Goal: Find specific page/section: Find specific page/section

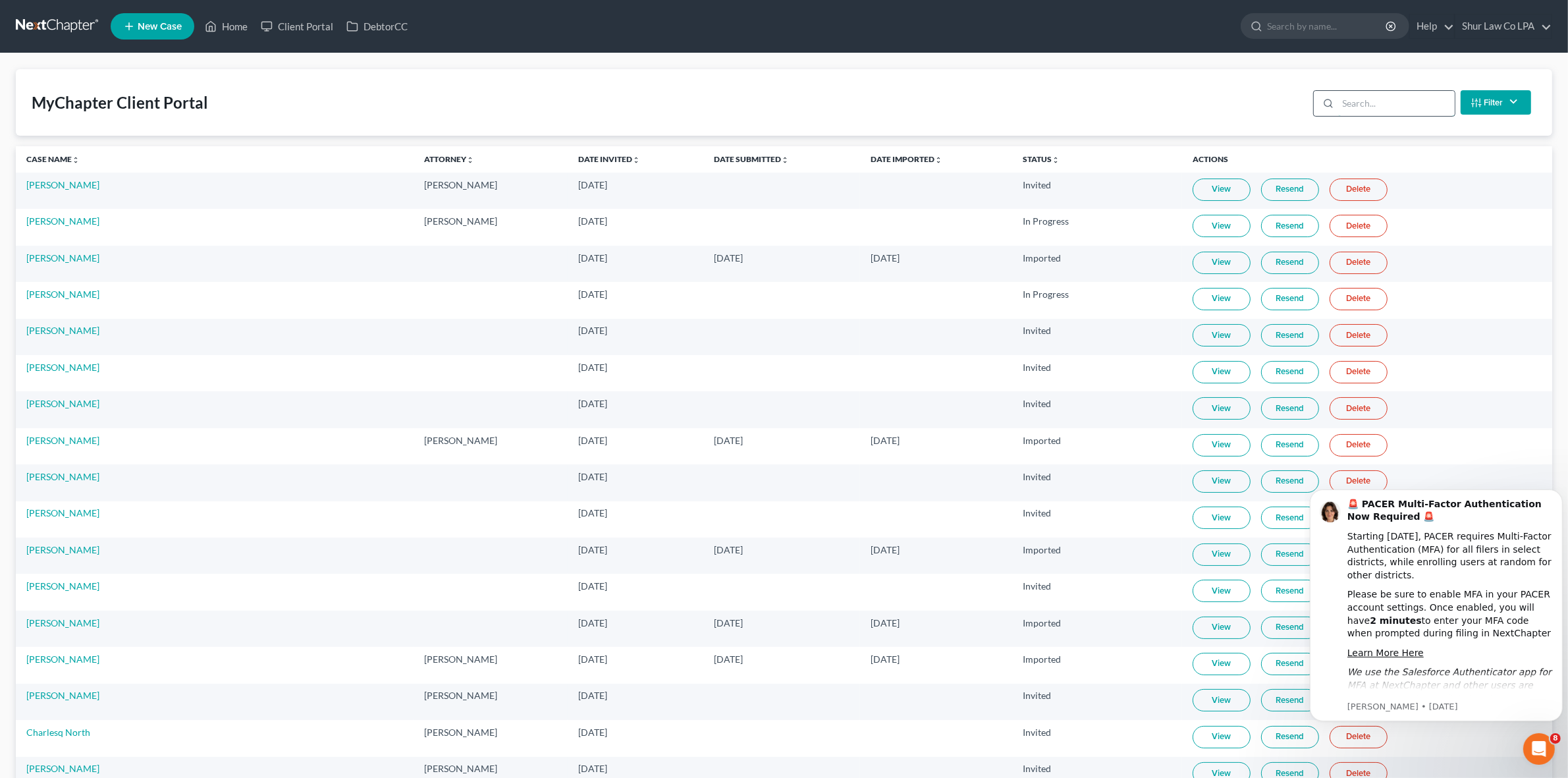
click at [1426, 113] on input "search" at bounding box center [1396, 104] width 116 height 25
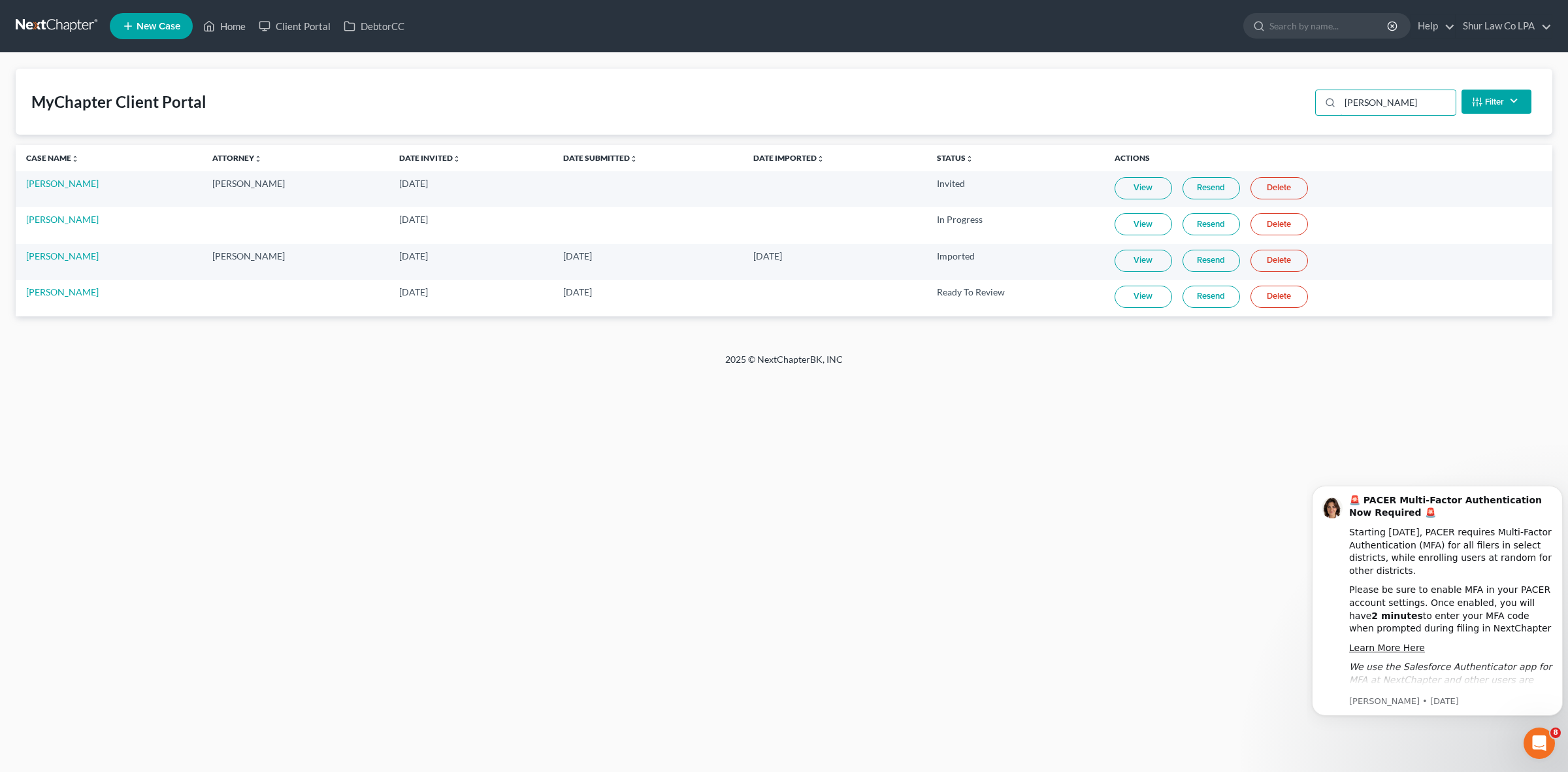
type input "[PERSON_NAME]"
click at [1154, 294] on link "View" at bounding box center [1143, 297] width 58 height 22
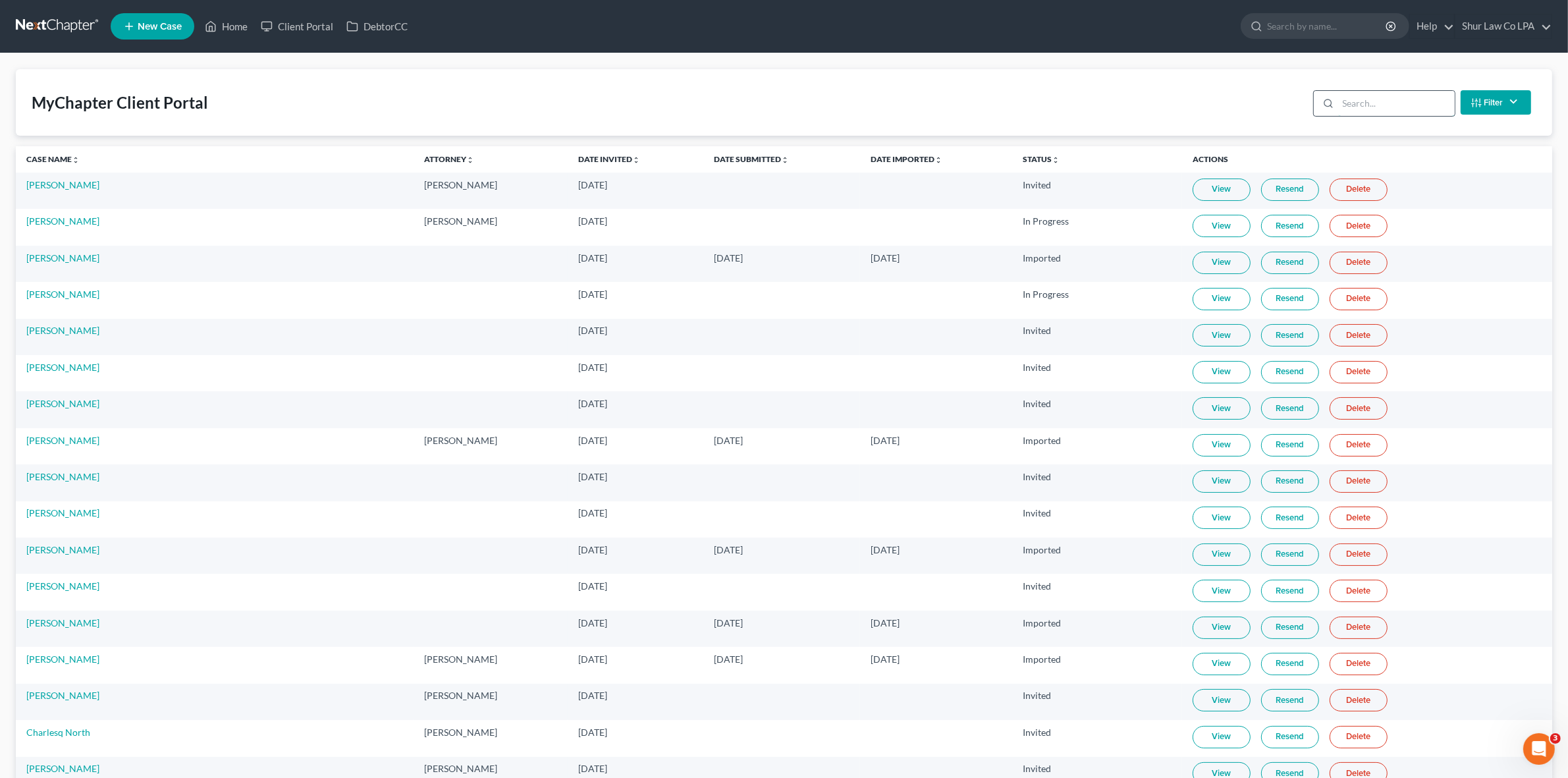
click at [1394, 98] on input "search" at bounding box center [1396, 104] width 116 height 25
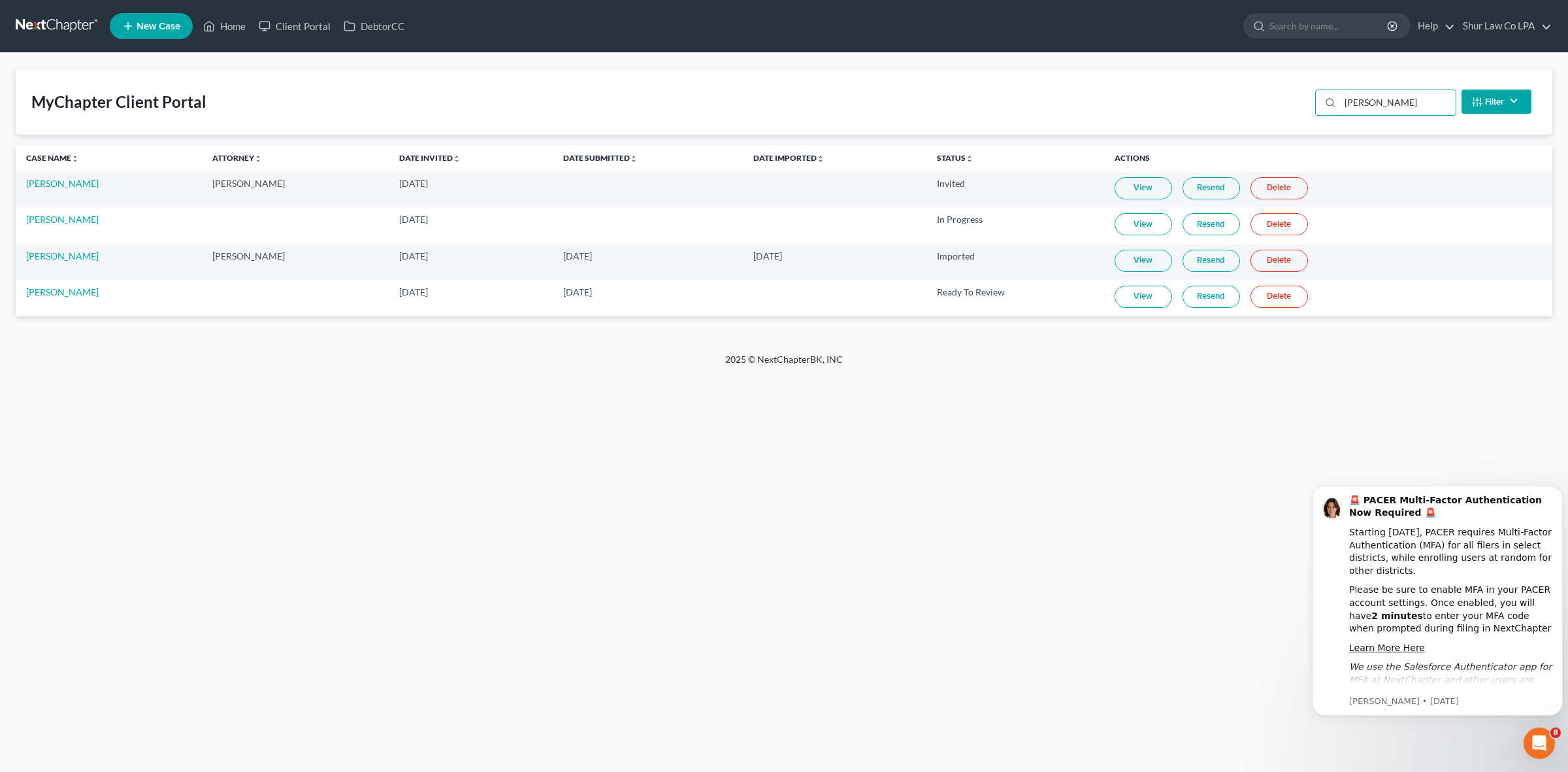
type input "[PERSON_NAME]"
click at [1145, 292] on link "View" at bounding box center [1143, 297] width 58 height 22
